Goal: Information Seeking & Learning: Learn about a topic

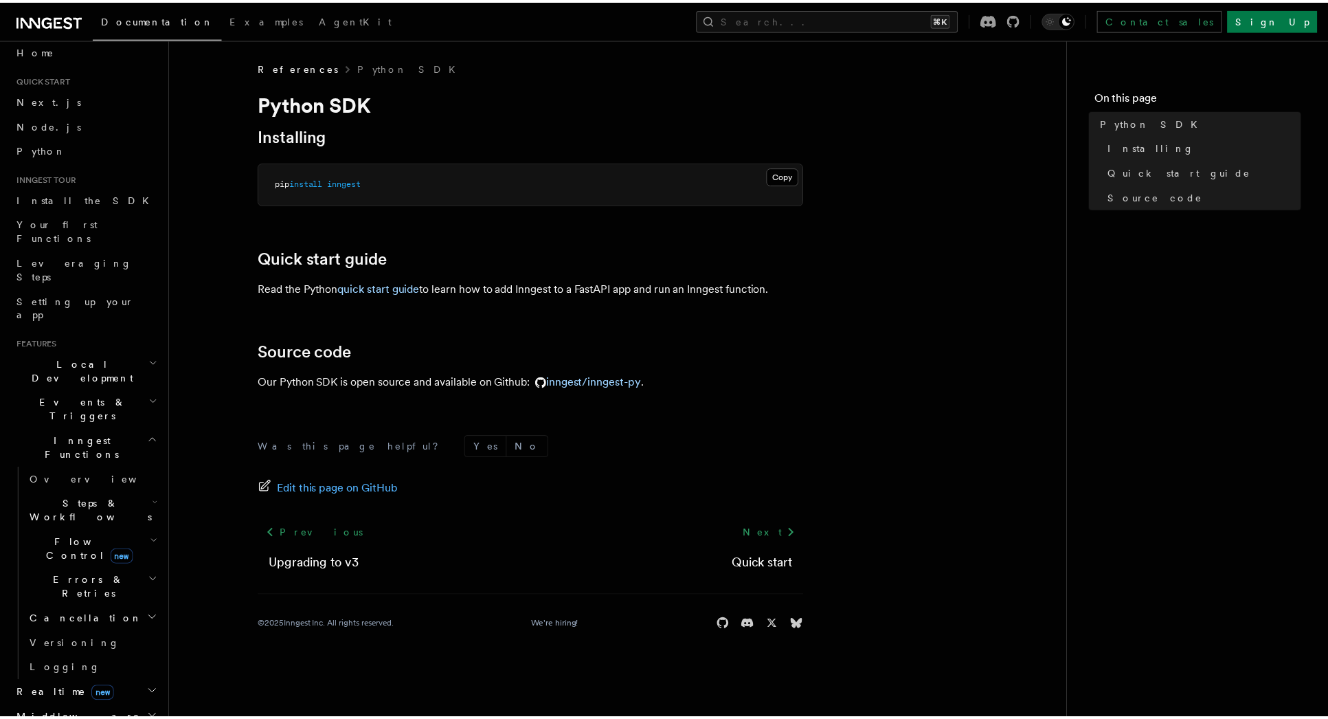
scroll to position [23, 0]
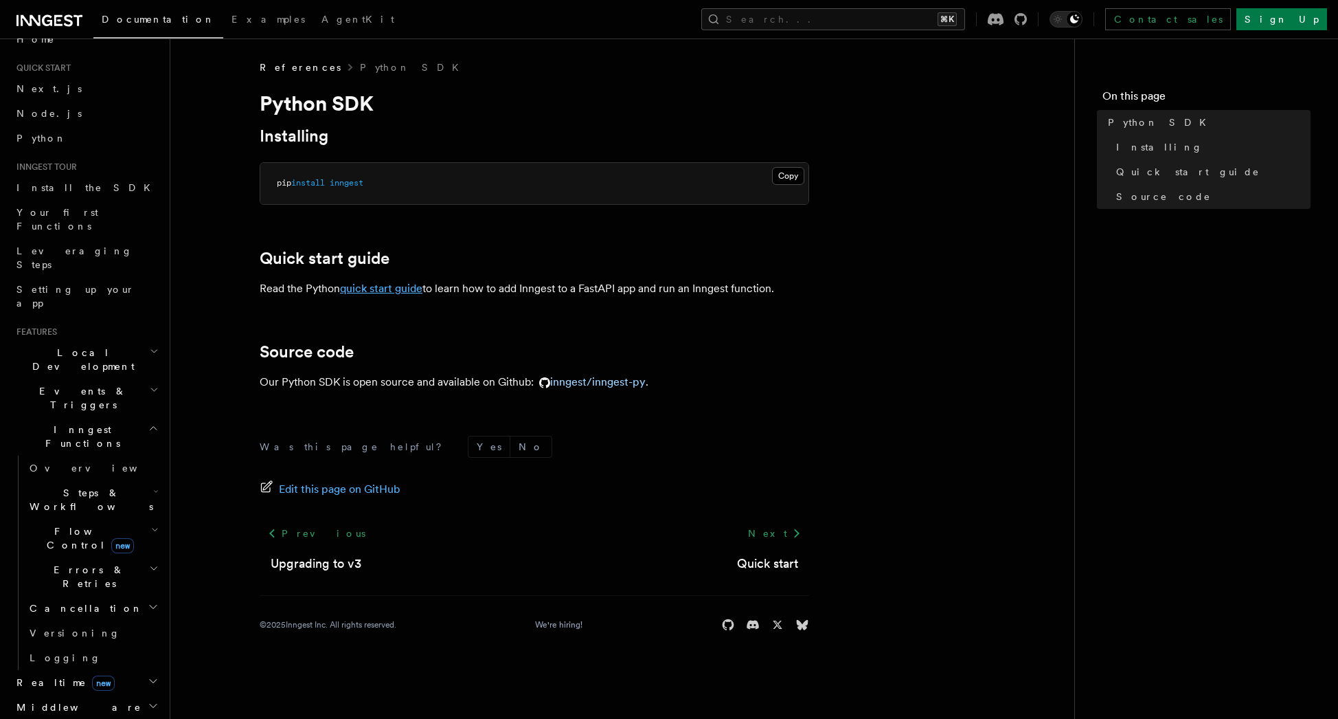
click at [402, 288] on link "quick start guide" at bounding box center [381, 288] width 82 height 13
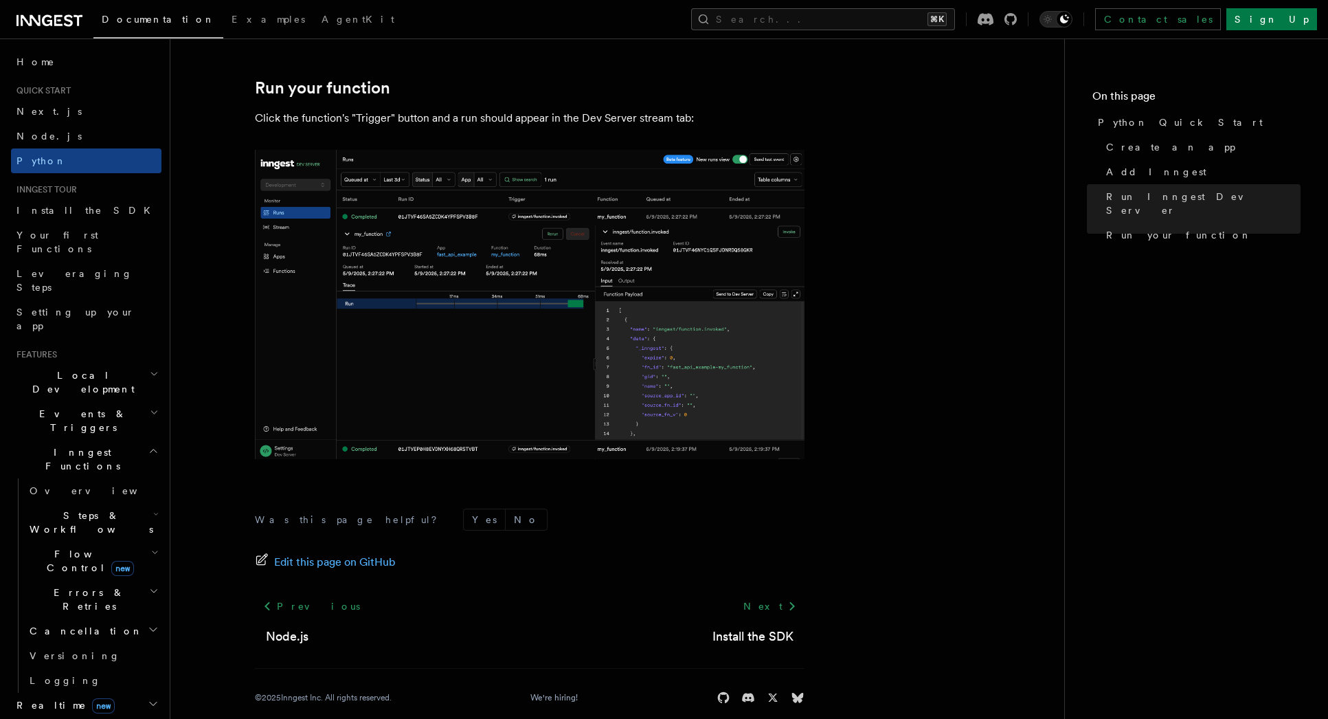
scroll to position [2755, 0]
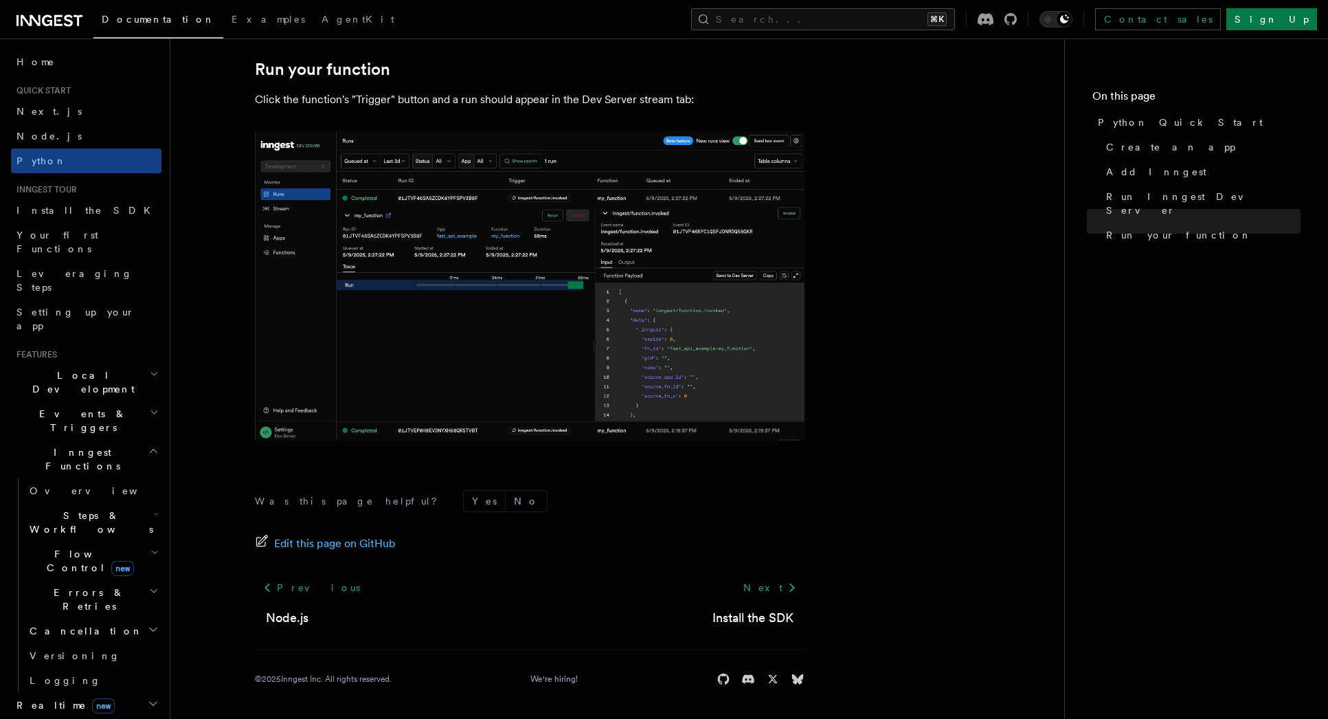
click at [68, 508] on span "Steps & Workflows" at bounding box center [88, 521] width 129 height 27
click at [61, 548] on span "Overview" at bounding box center [114, 553] width 142 height 11
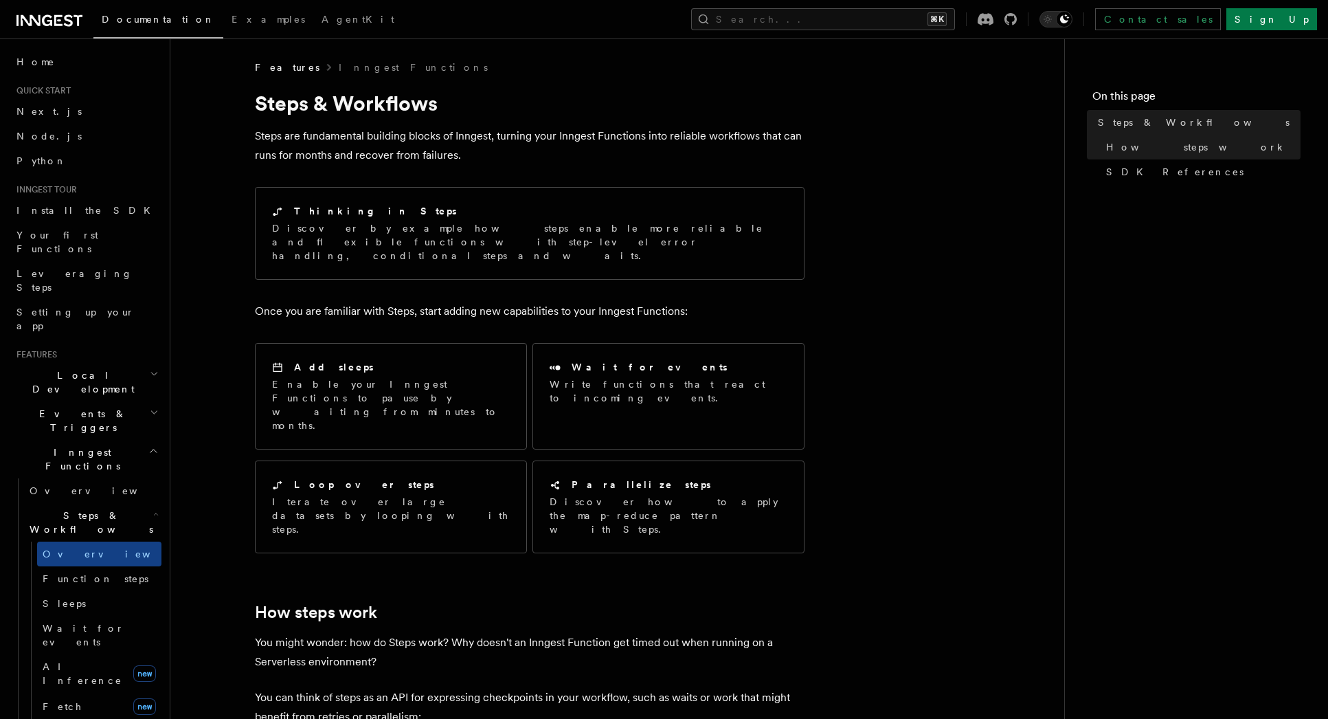
click at [38, 16] on icon at bounding box center [31, 20] width 20 height 11
click at [223, 25] on link "Examples" at bounding box center [268, 20] width 90 height 33
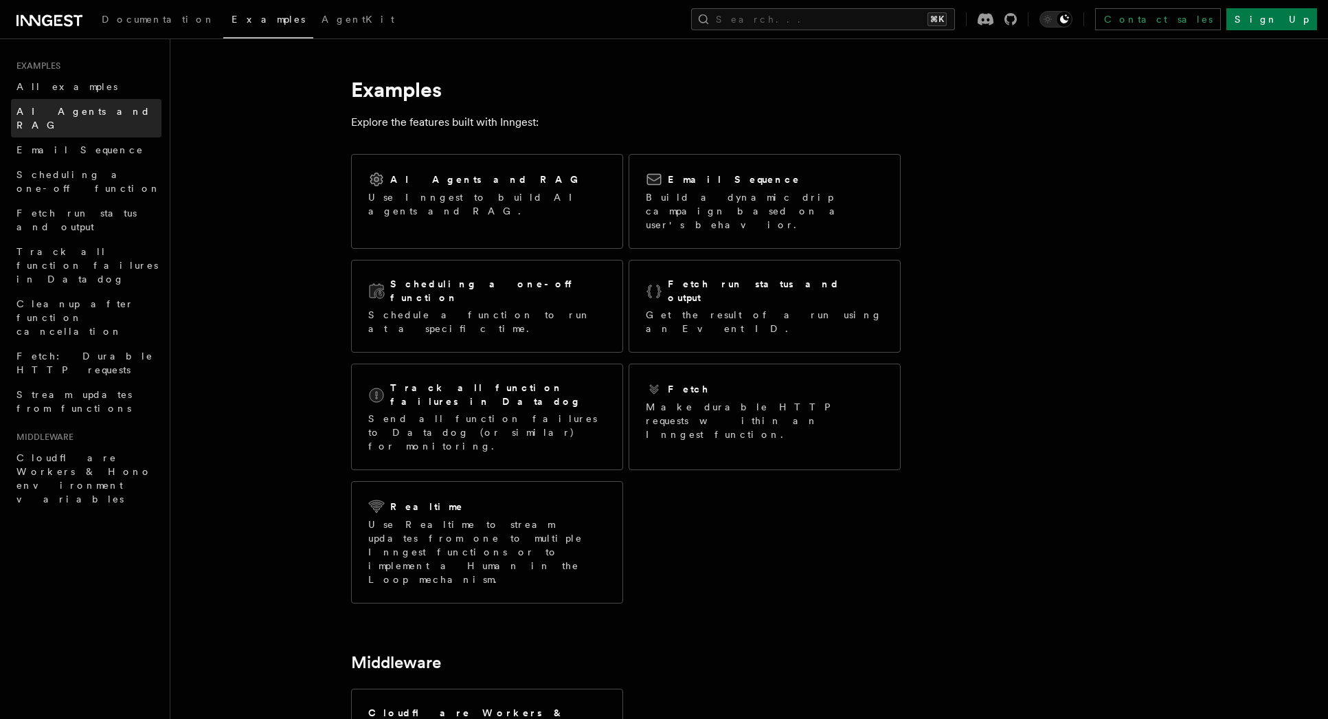
click at [109, 115] on link "AI Agents and RAG" at bounding box center [86, 118] width 150 height 38
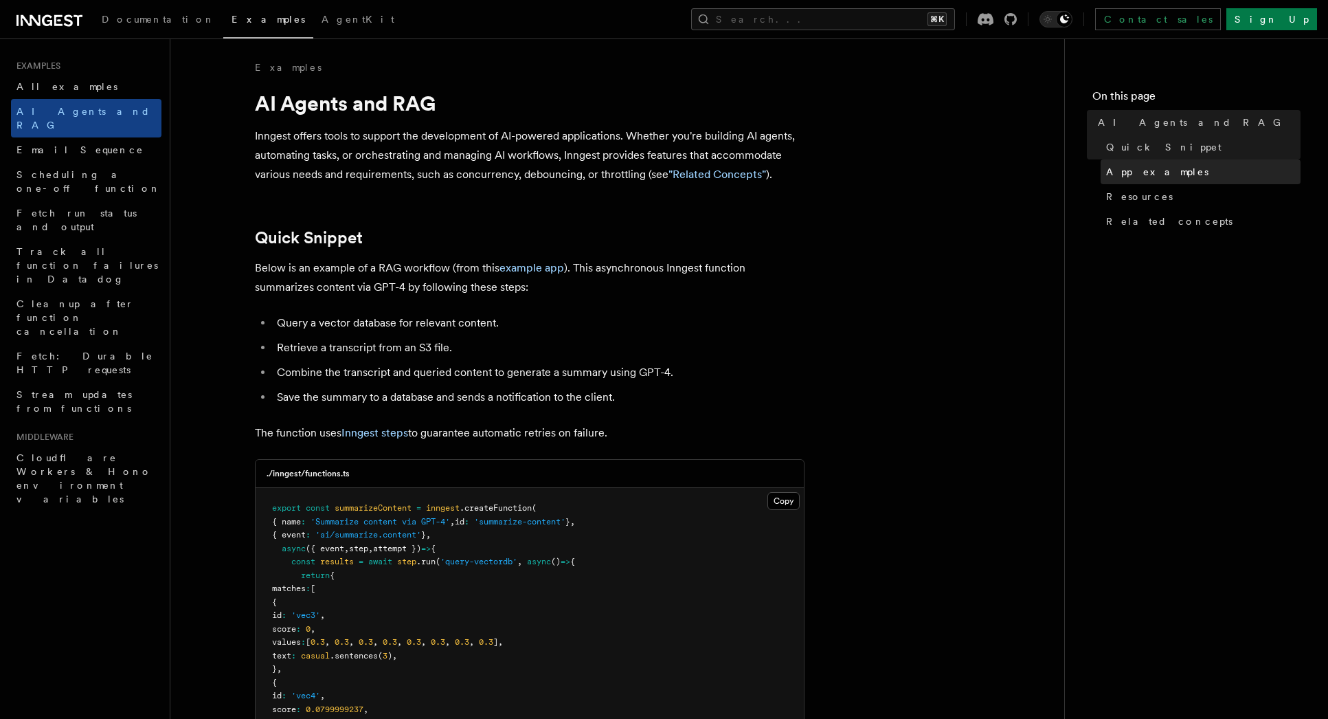
click at [1119, 166] on span "App examples" at bounding box center [1157, 172] width 102 height 14
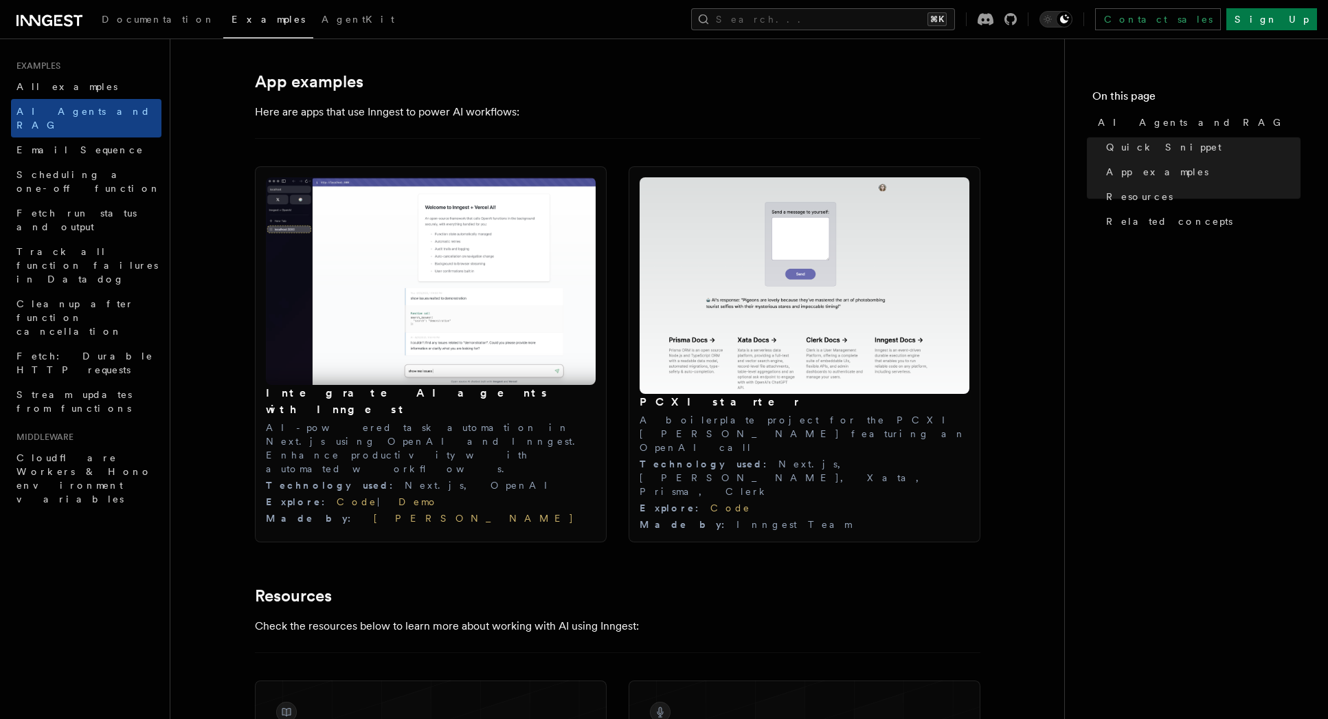
scroll to position [1392, 0]
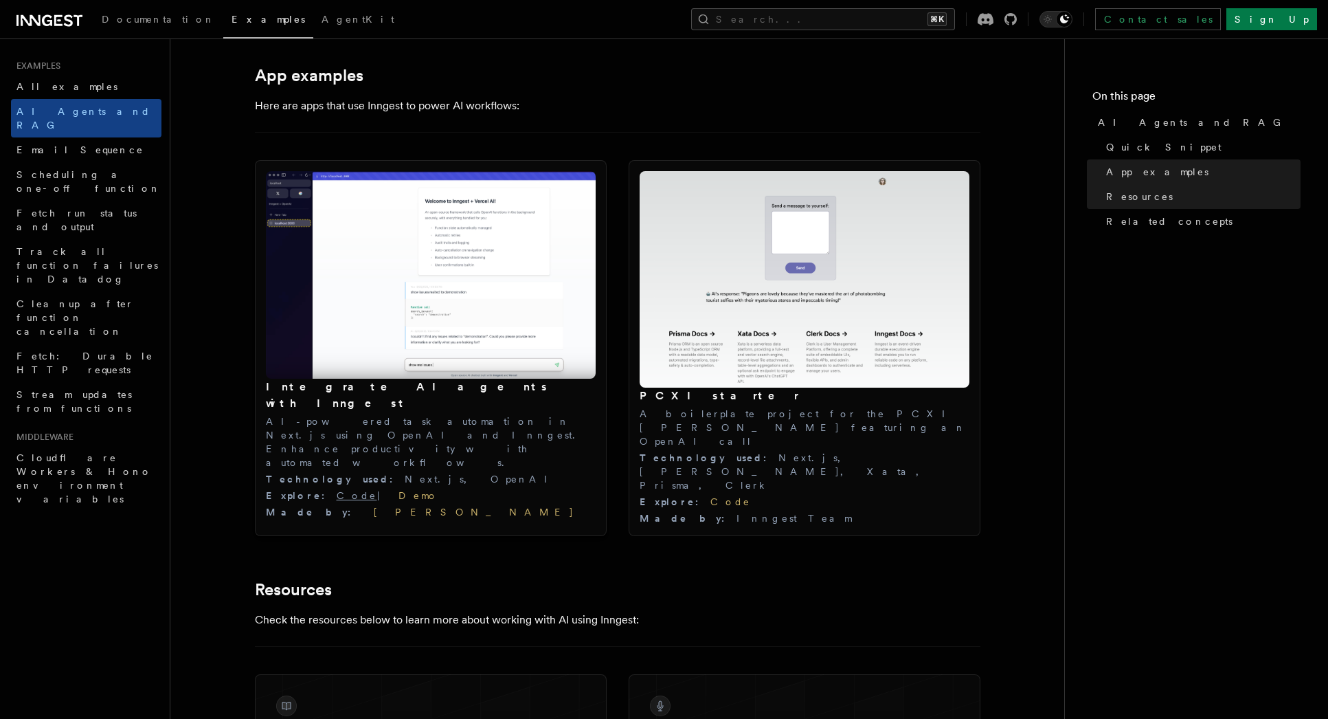
click at [337, 490] on link "Code" at bounding box center [357, 495] width 41 height 11
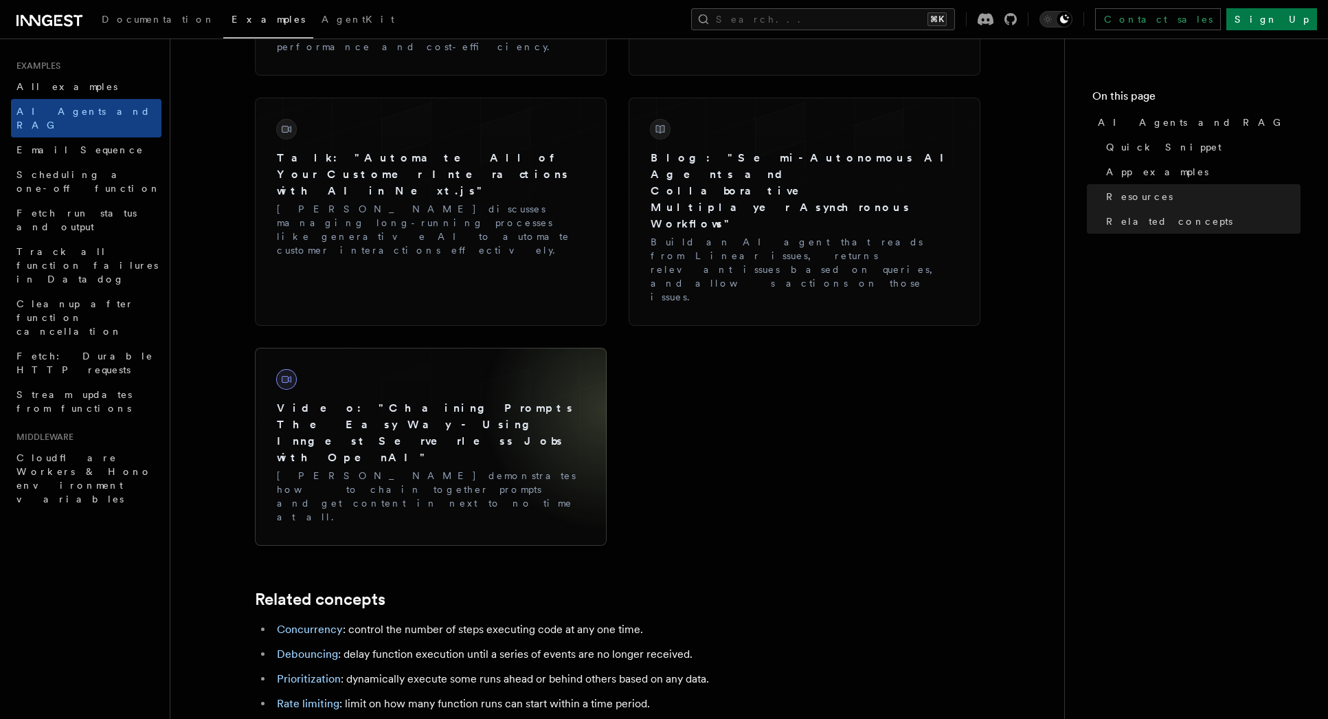
scroll to position [2254, 0]
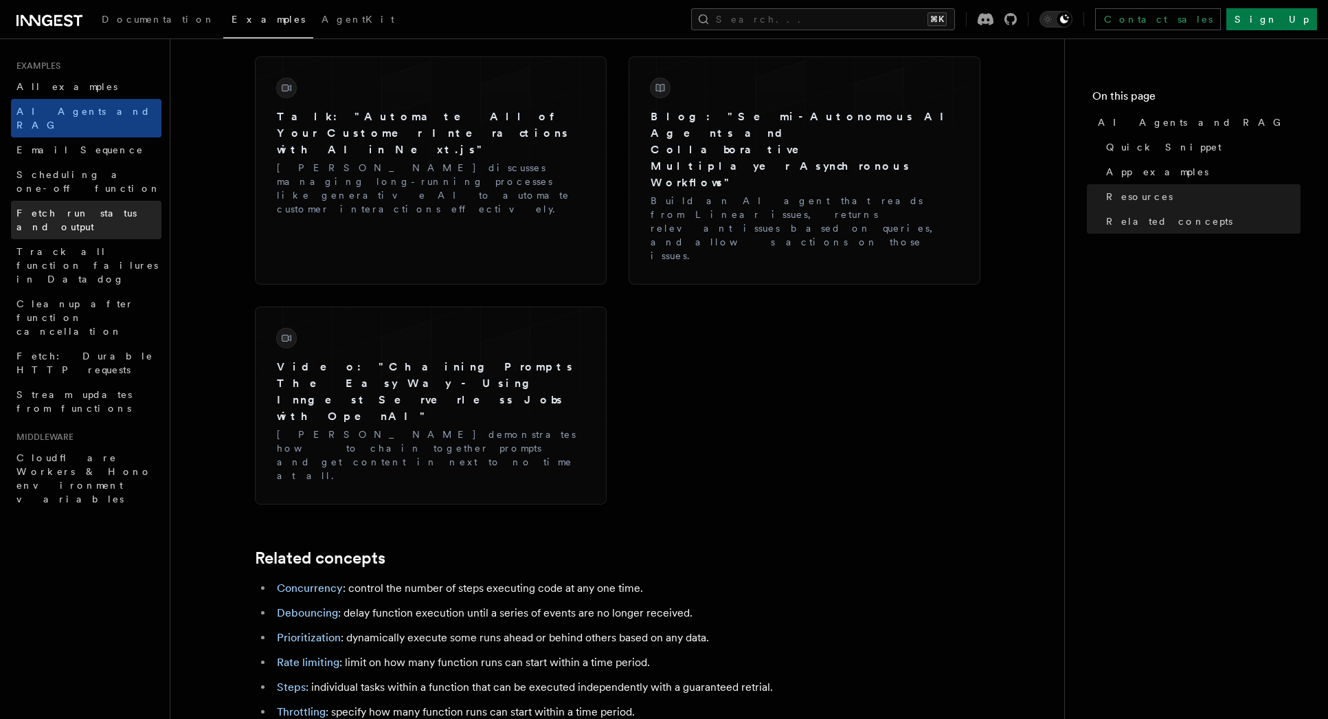
click at [122, 207] on span "Fetch run status and output" at bounding box center [76, 219] width 120 height 25
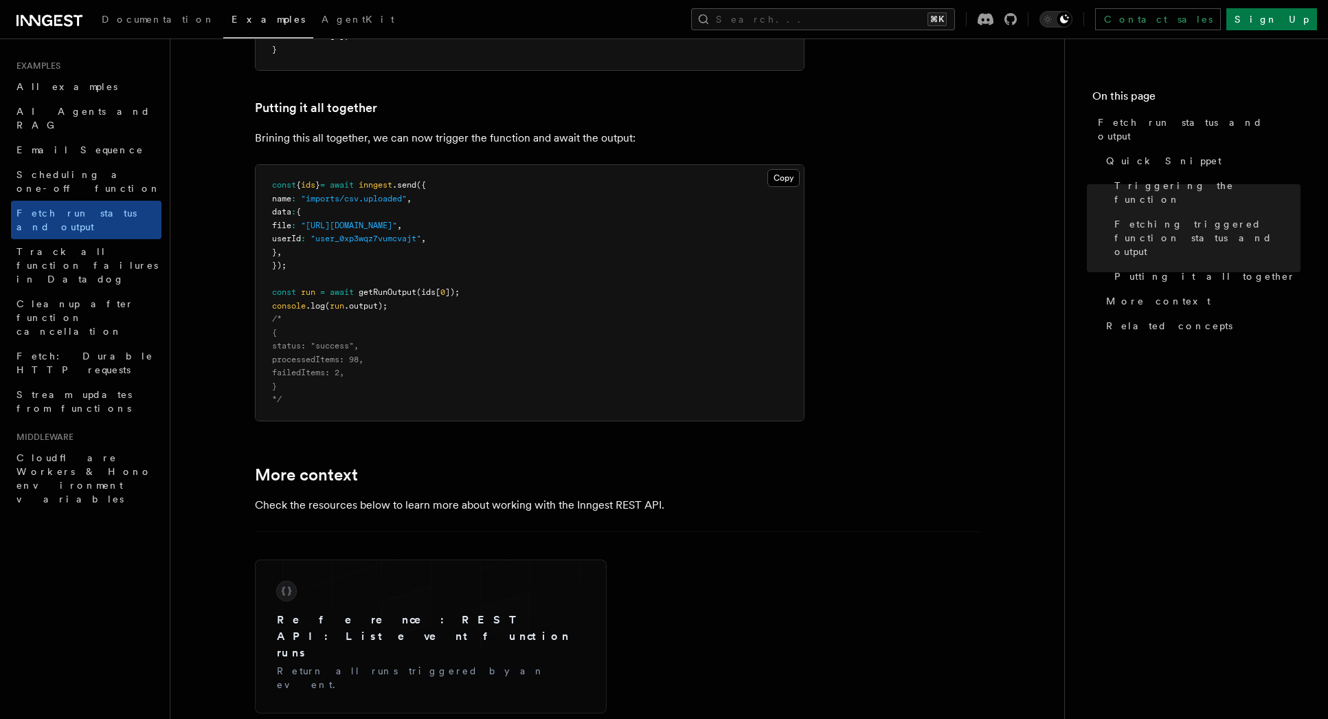
scroll to position [1981, 0]
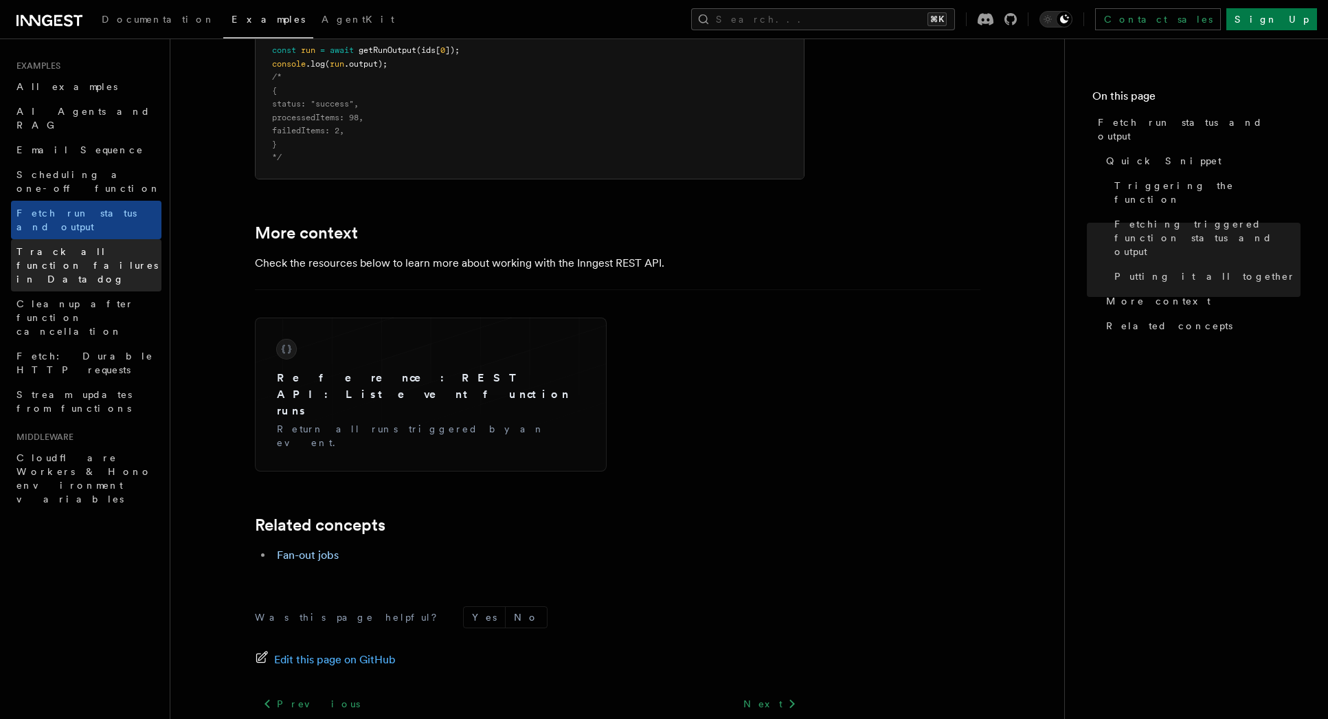
click at [78, 246] on span "Track all function failures in Datadog" at bounding box center [87, 265] width 142 height 38
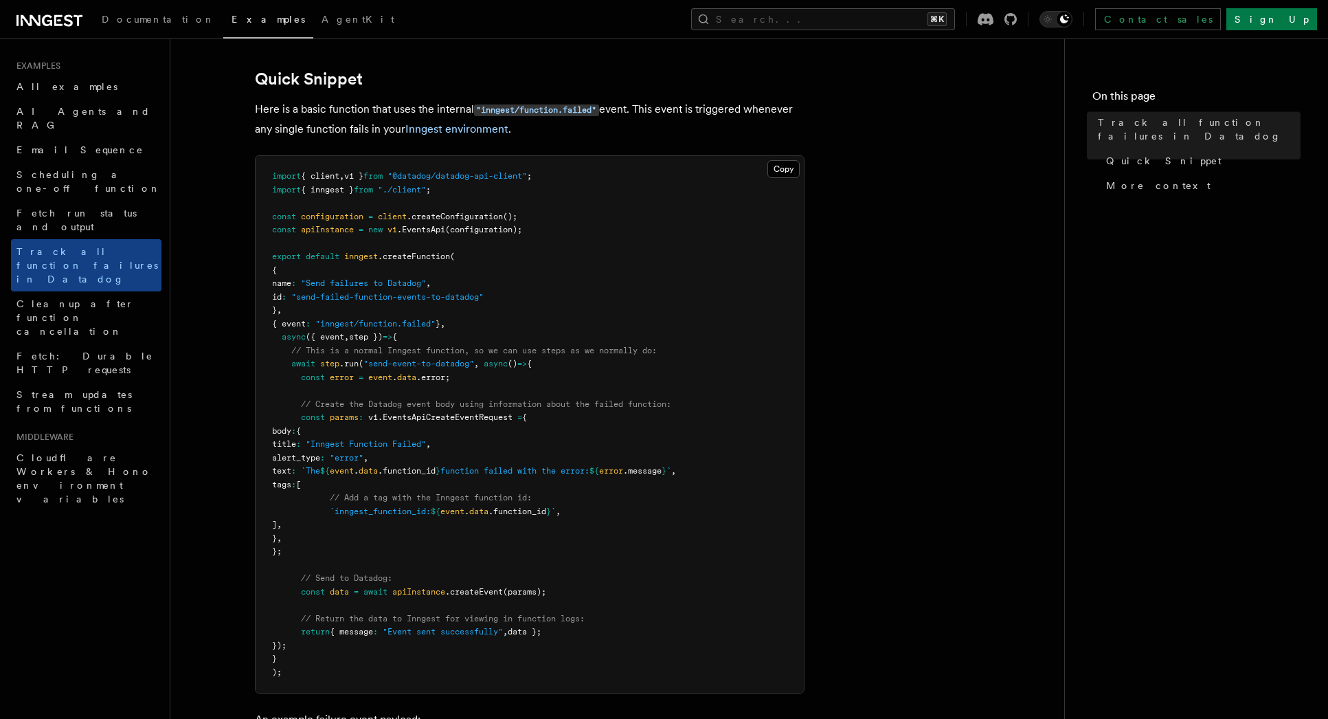
scroll to position [504, 0]
